Goal: Find contact information: Find contact information

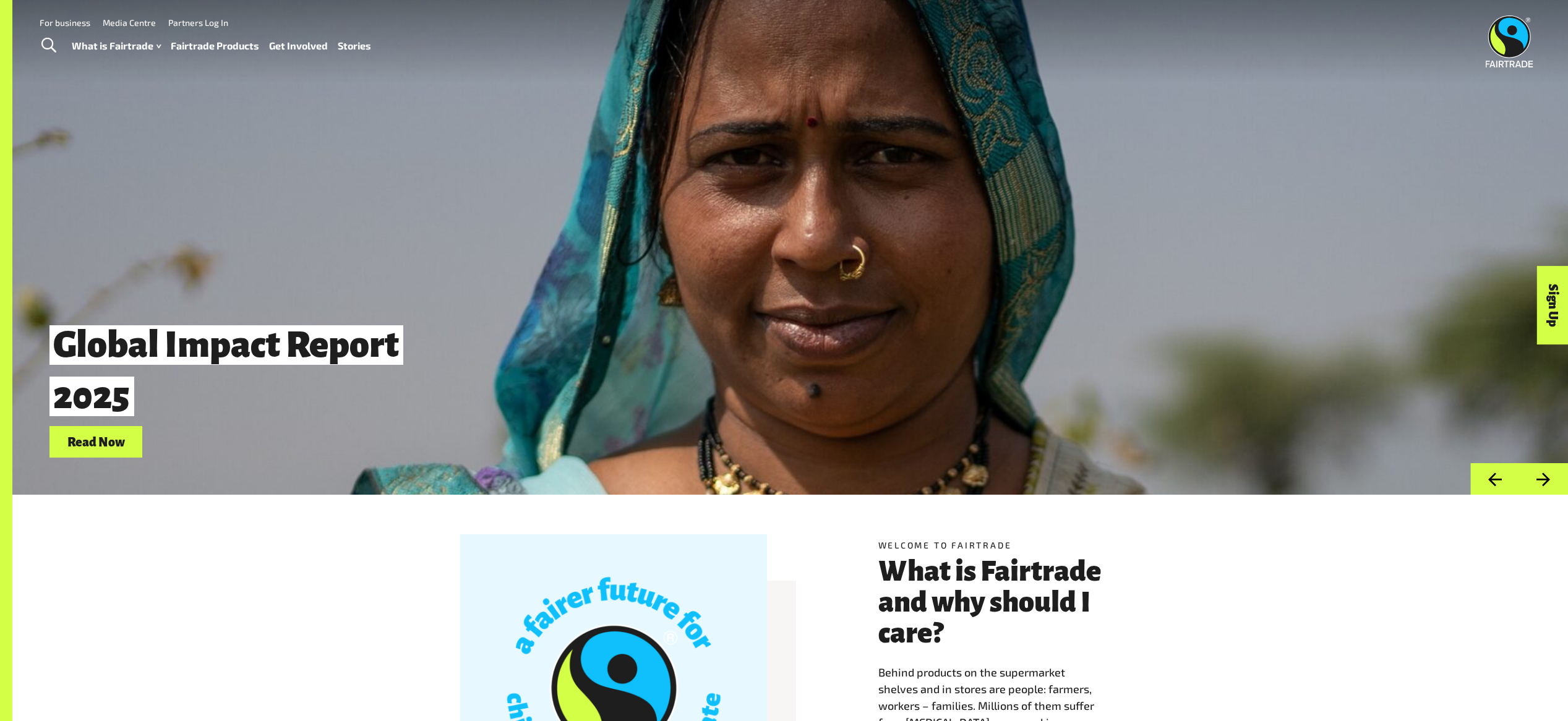
click at [141, 27] on link "Media Centre" at bounding box center [129, 22] width 53 height 11
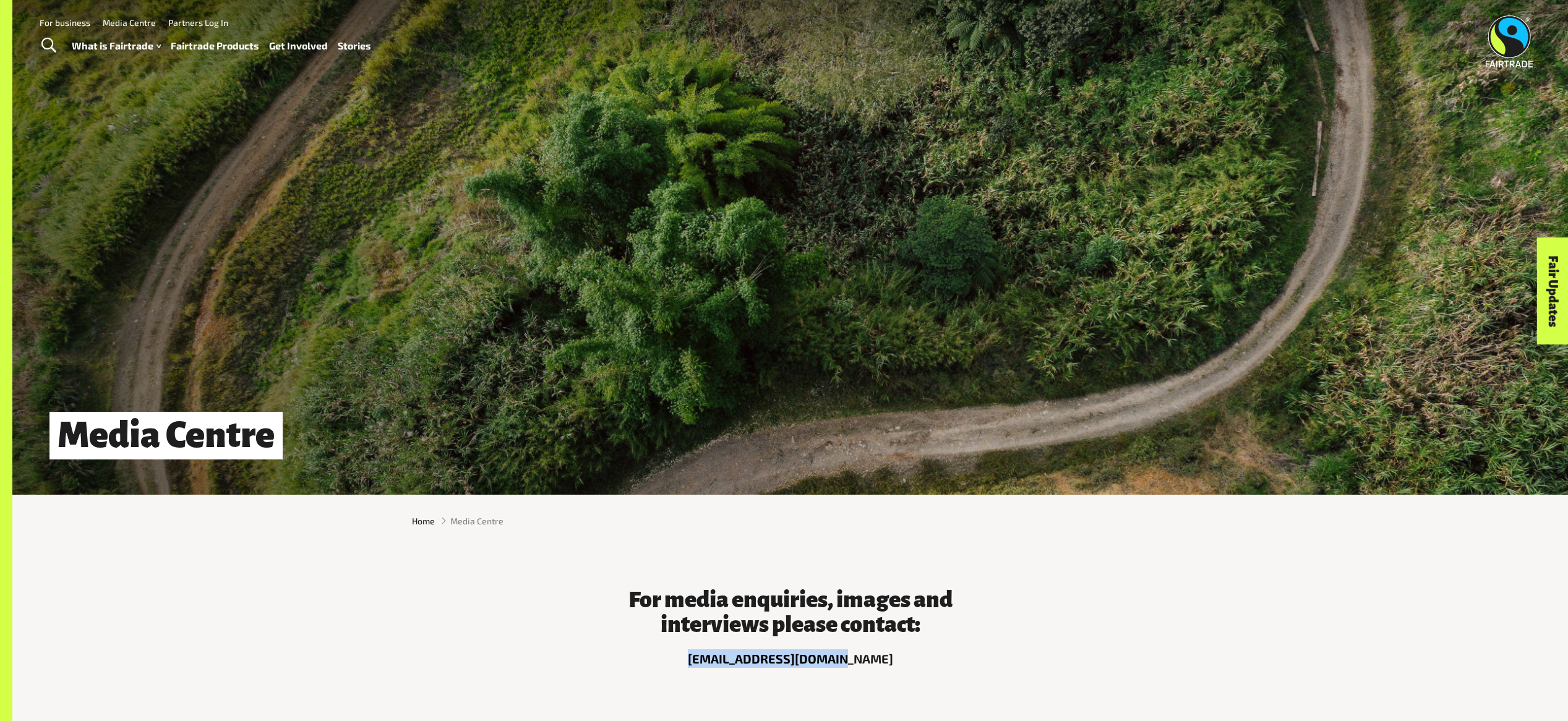
drag, startPoint x: 884, startPoint y: 658, endPoint x: 700, endPoint y: 658, distance: 184.0
click at [700, 658] on p "[EMAIL_ADDRESS][DOMAIN_NAME]" at bounding box center [790, 658] width 371 height 19
copy p "[EMAIL_ADDRESS][DOMAIN_NAME]"
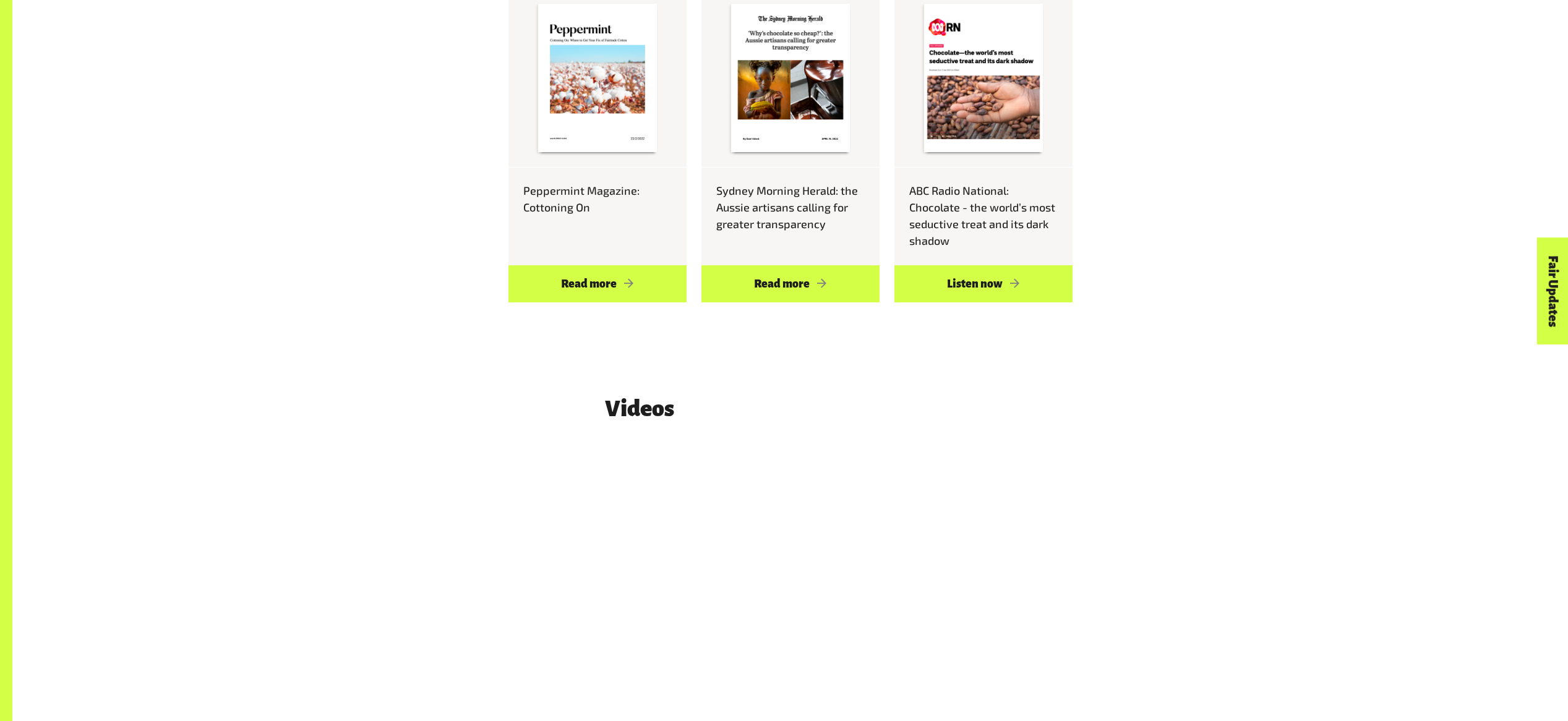
scroll to position [2141, 0]
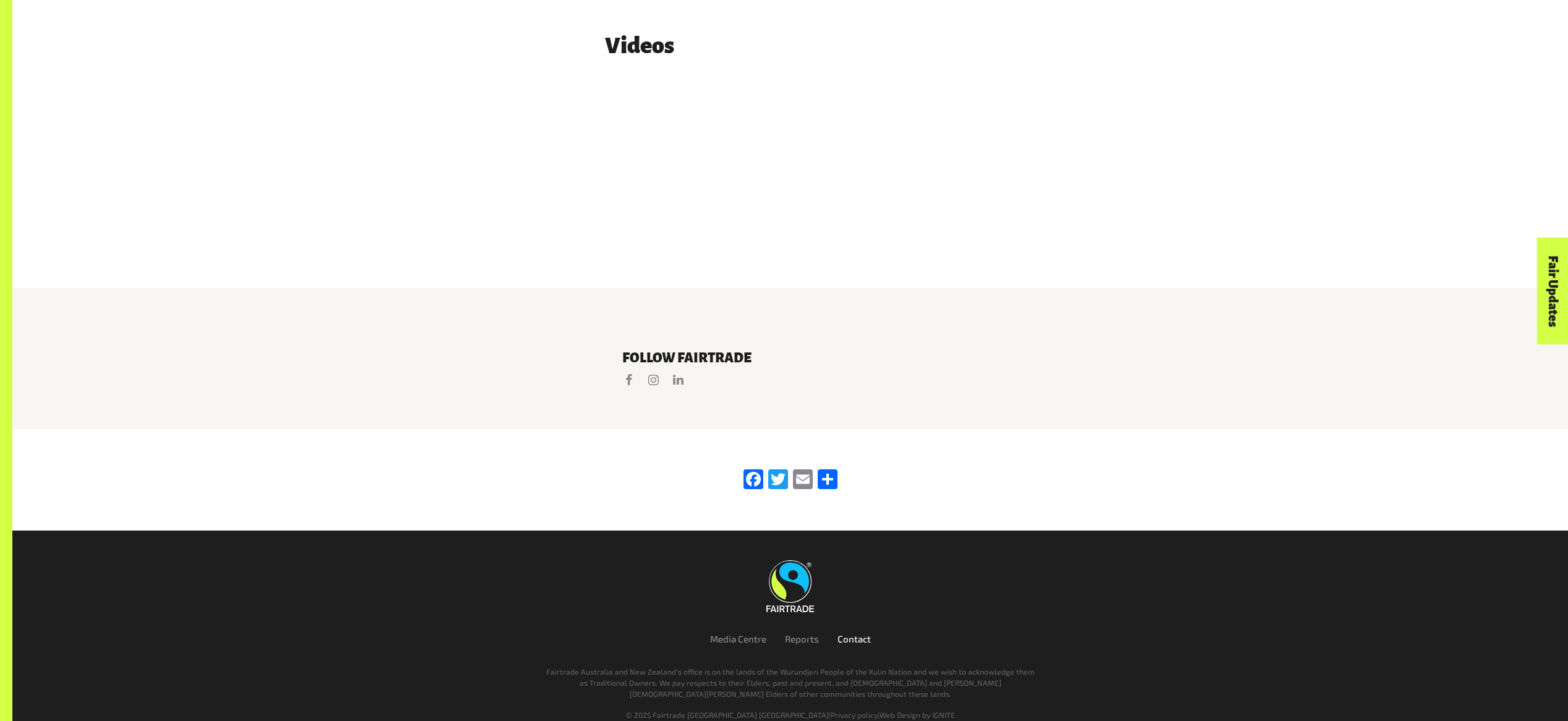
click at [855, 633] on link "Contact" at bounding box center [854, 639] width 33 height 11
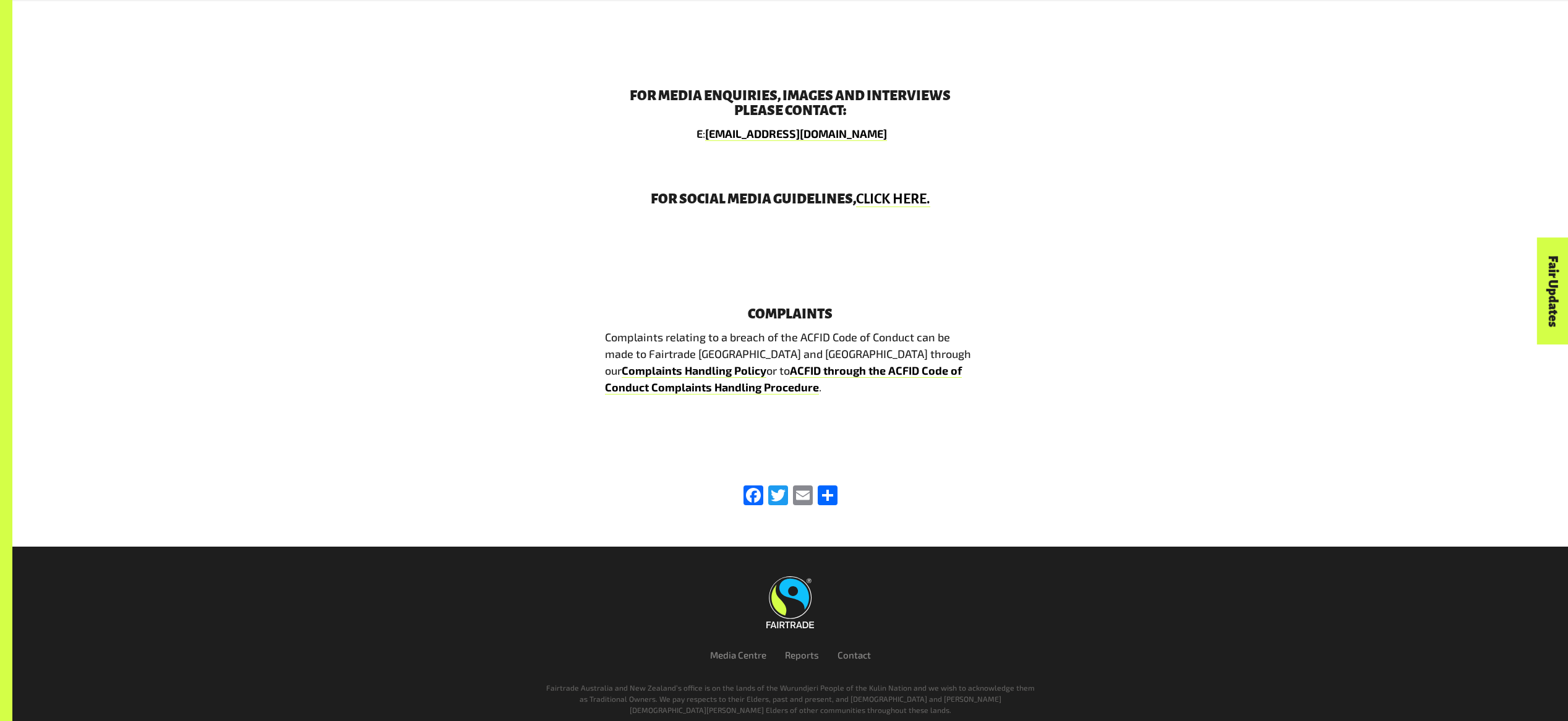
scroll to position [2211, 0]
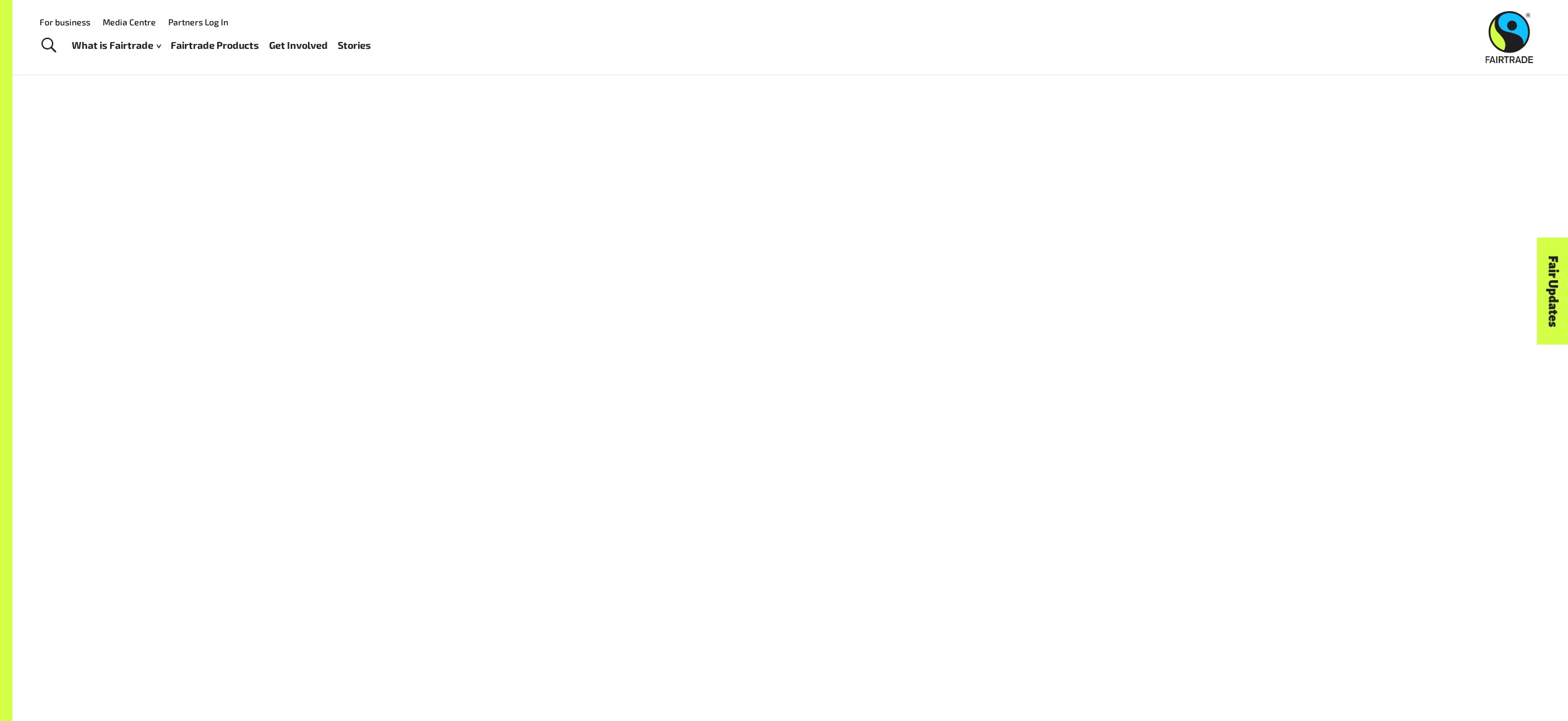
scroll to position [3080, 0]
